Goal: Task Accomplishment & Management: Use online tool/utility

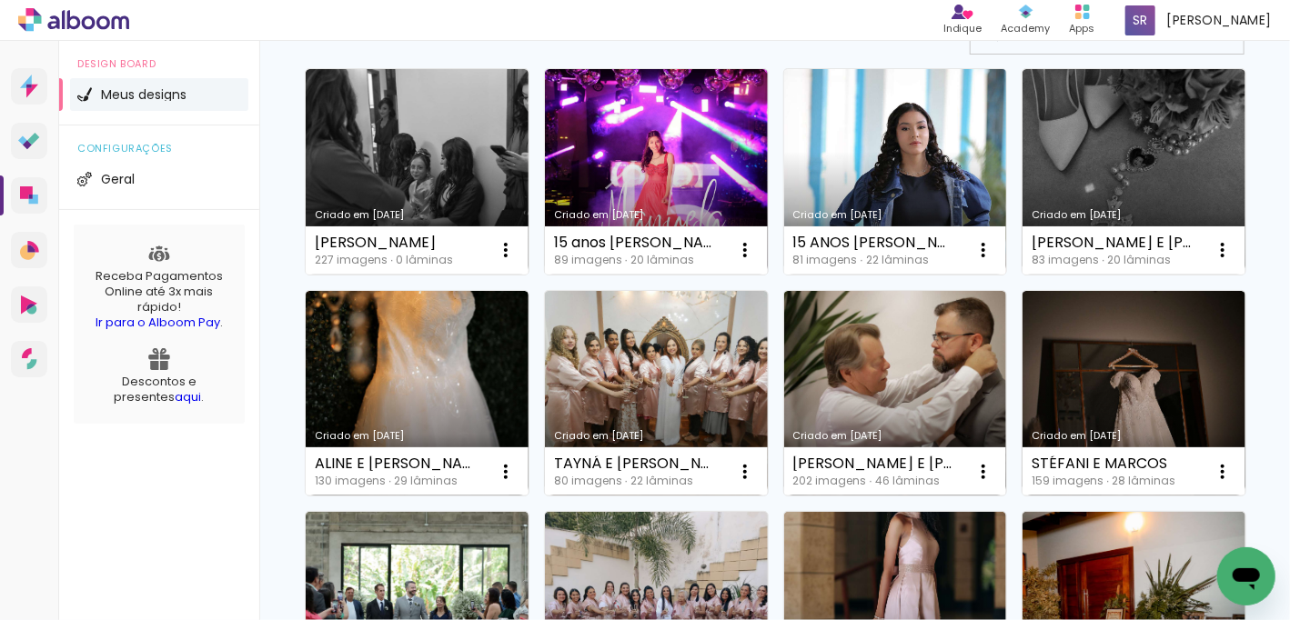
scroll to position [182, 0]
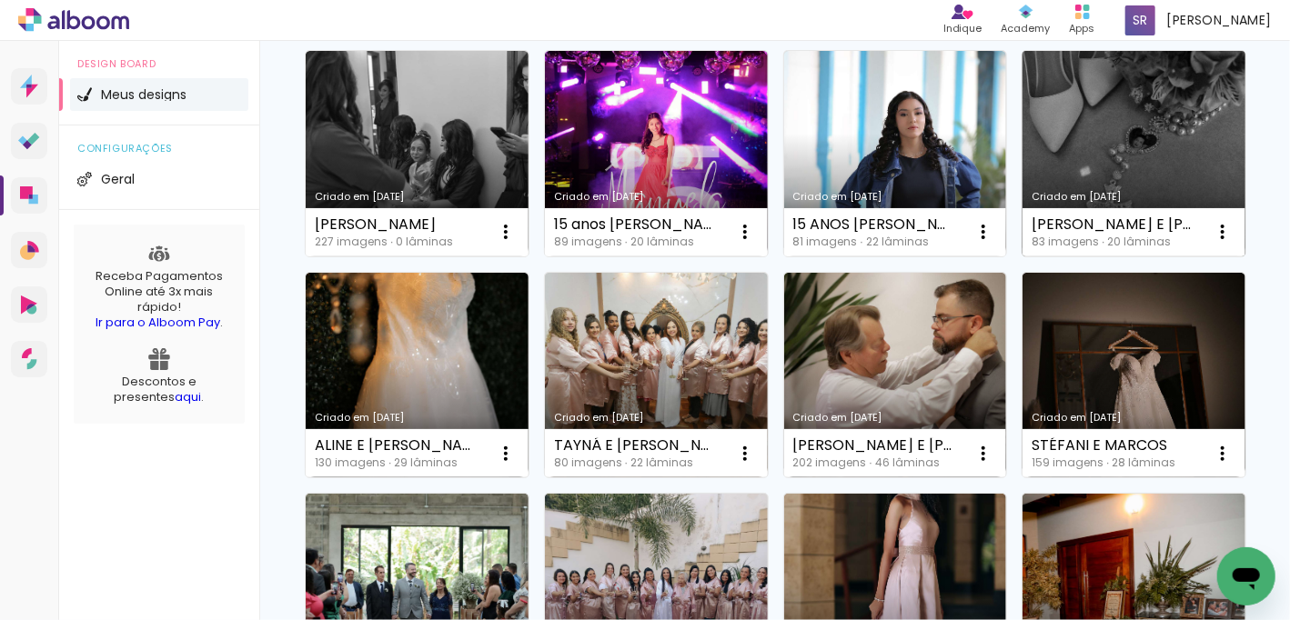
click at [1022, 256] on link "Criado em [DATE]" at bounding box center [1133, 154] width 223 height 206
